Goal: Check status: Check status

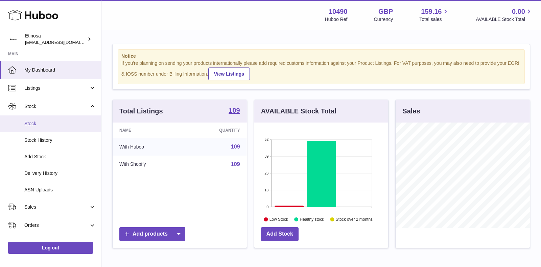
scroll to position [105, 134]
click at [48, 119] on link "Stock" at bounding box center [50, 124] width 101 height 17
click at [66, 122] on span "Stock" at bounding box center [60, 124] width 72 height 6
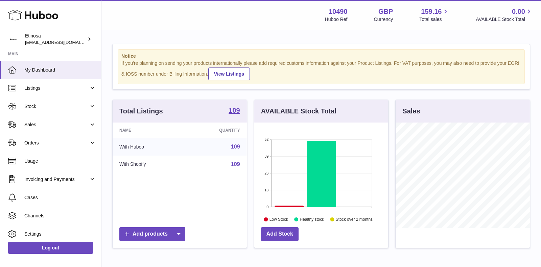
scroll to position [105, 134]
click at [69, 109] on span "Stock" at bounding box center [56, 106] width 65 height 6
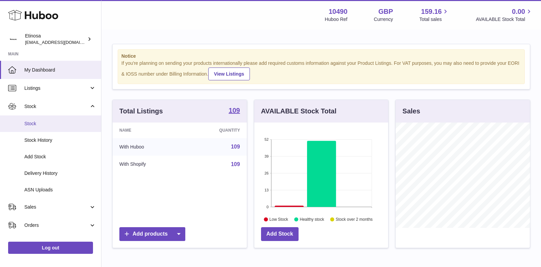
click at [52, 124] on span "Stock" at bounding box center [60, 124] width 72 height 6
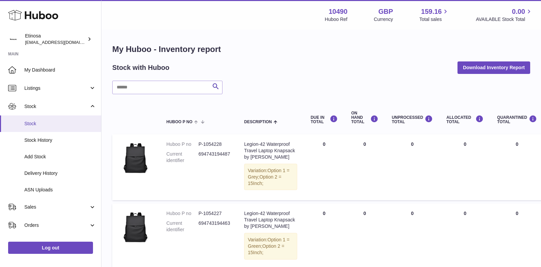
click at [51, 125] on span "Stock" at bounding box center [60, 124] width 72 height 6
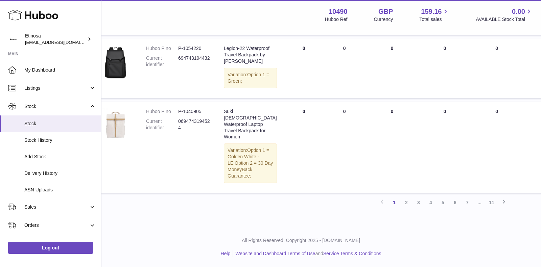
scroll to position [808, 20]
click at [406, 202] on link "2" at bounding box center [406, 203] width 12 height 12
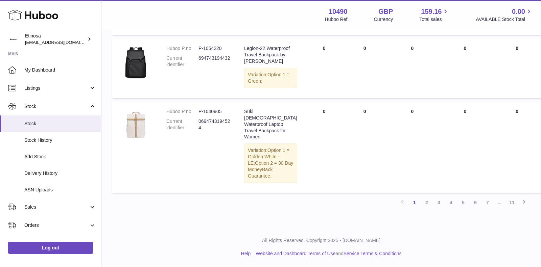
scroll to position [808, 0]
click at [427, 201] on link "2" at bounding box center [427, 203] width 12 height 12
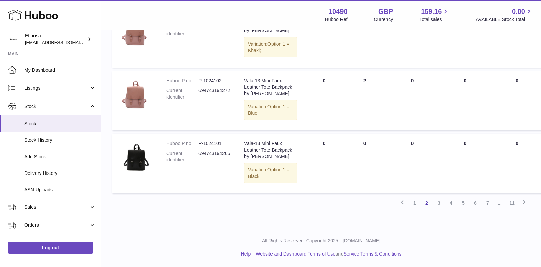
scroll to position [763, 0]
click at [413, 203] on link "1" at bounding box center [414, 203] width 12 height 12
click at [413, 202] on link "1" at bounding box center [414, 203] width 12 height 12
click at [416, 204] on link "1" at bounding box center [414, 203] width 12 height 12
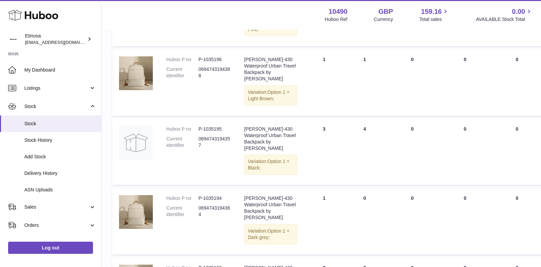
scroll to position [30, 0]
